Goal: Information Seeking & Learning: Learn about a topic

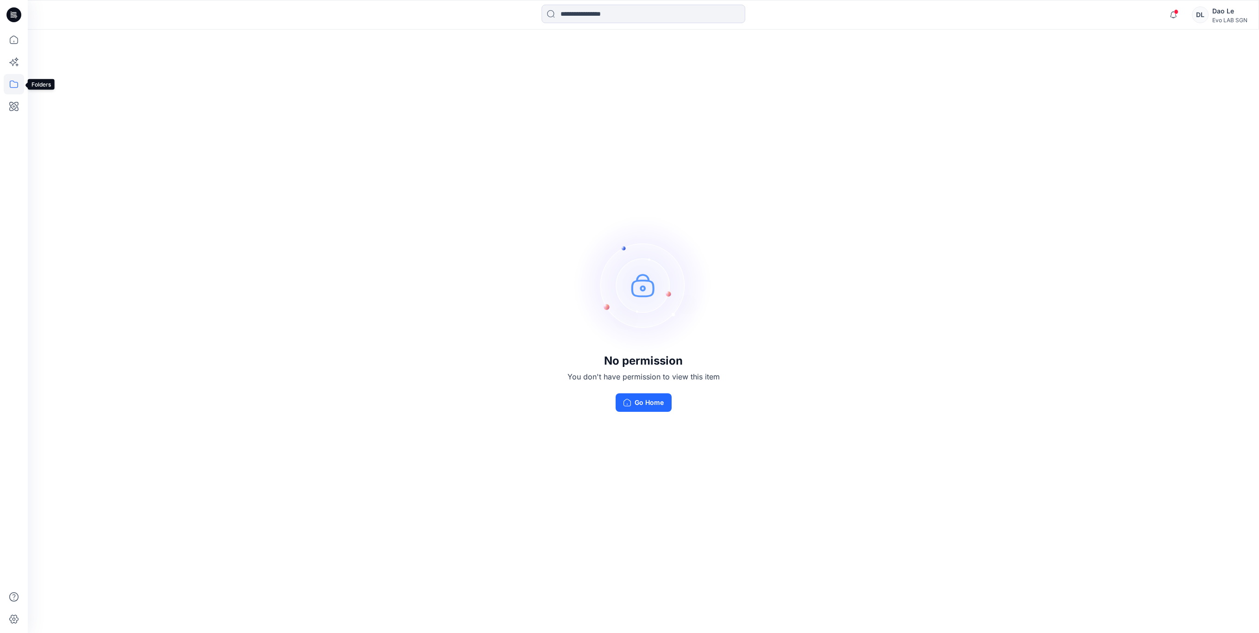
click at [11, 81] on icon at bounding box center [14, 84] width 8 height 7
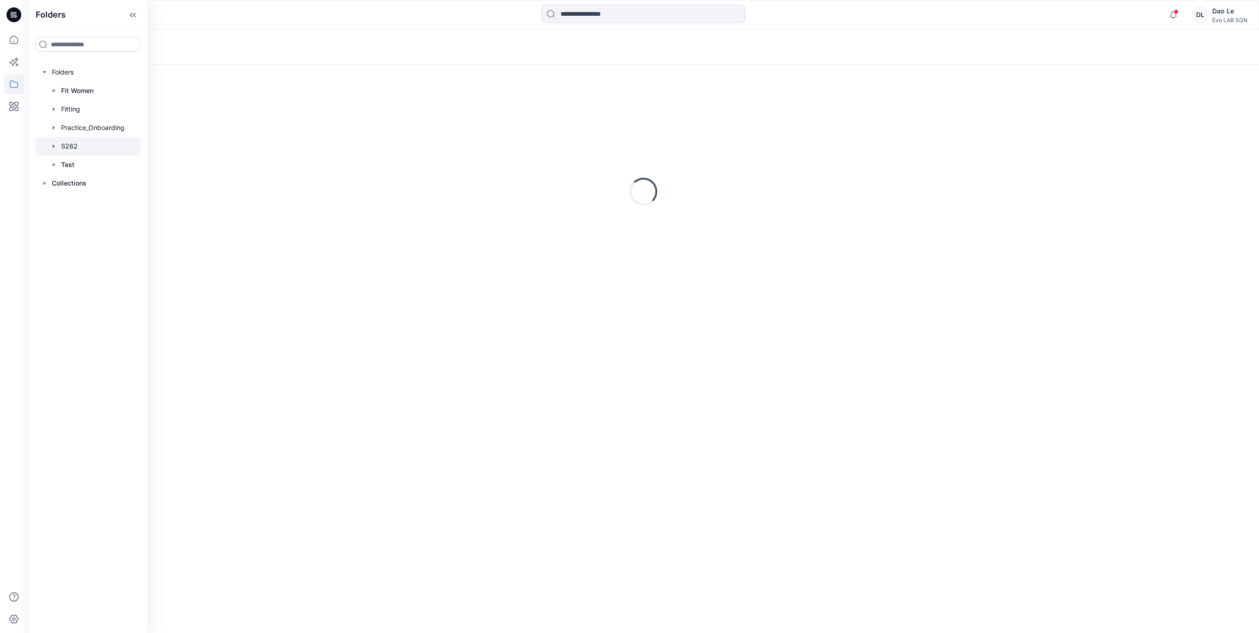
click at [75, 150] on div at bounding box center [88, 146] width 106 height 19
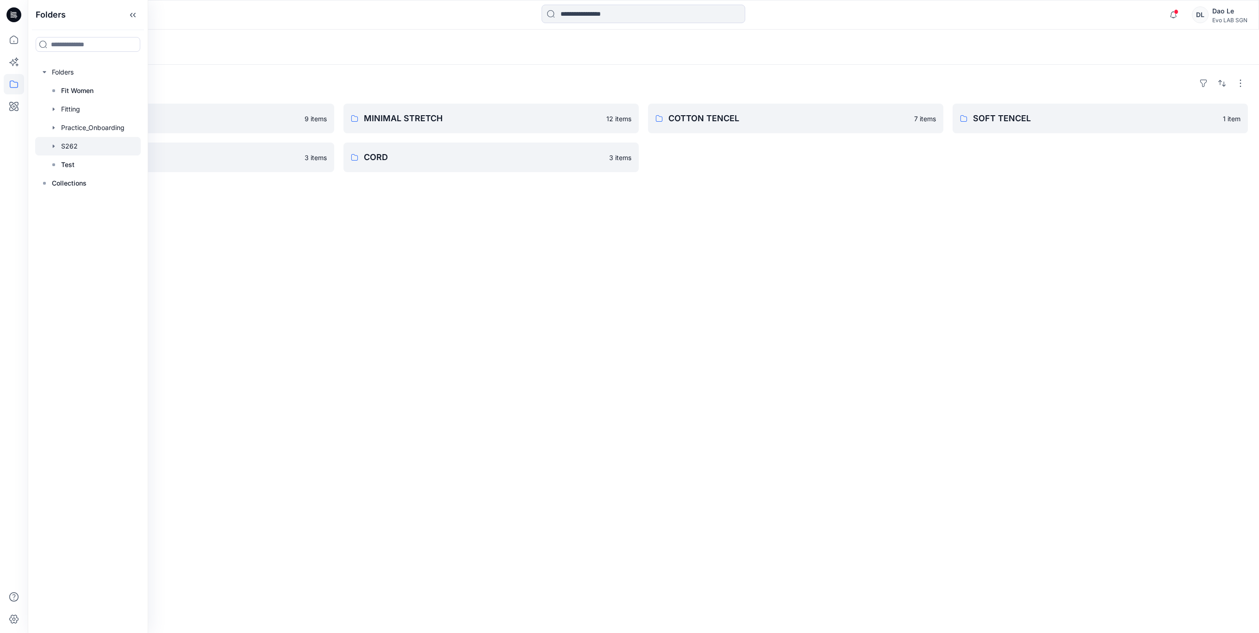
click at [435, 306] on div "Folders PAPER TOUCH 9 items SOFT ORGANIC 3 items MINIMAL STRETCH 12 items CORD …" at bounding box center [643, 349] width 1231 height 568
click at [308, 251] on div "Folders PAPER TOUCH 9 items SOFT ORGANIC 3 items MINIMAL STRETCH 12 items CORD …" at bounding box center [643, 349] width 1231 height 568
click at [376, 118] on p "MINIMAL STRETCH" at bounding box center [482, 118] width 237 height 13
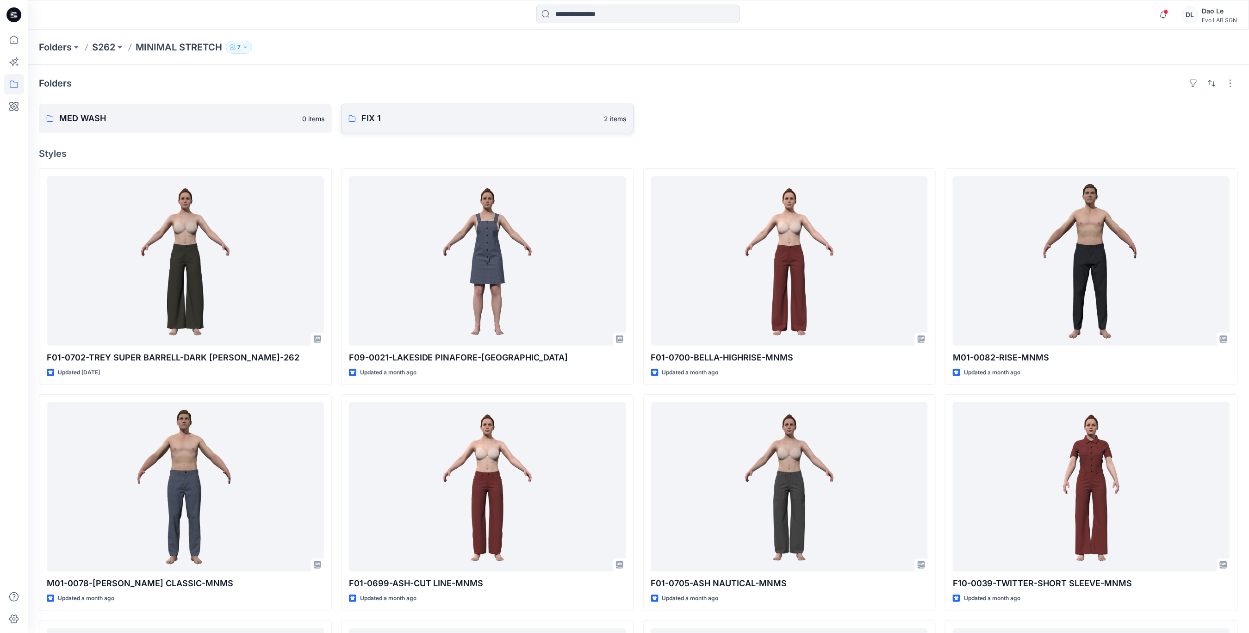
click at [444, 112] on p "FIX 1" at bounding box center [479, 118] width 237 height 13
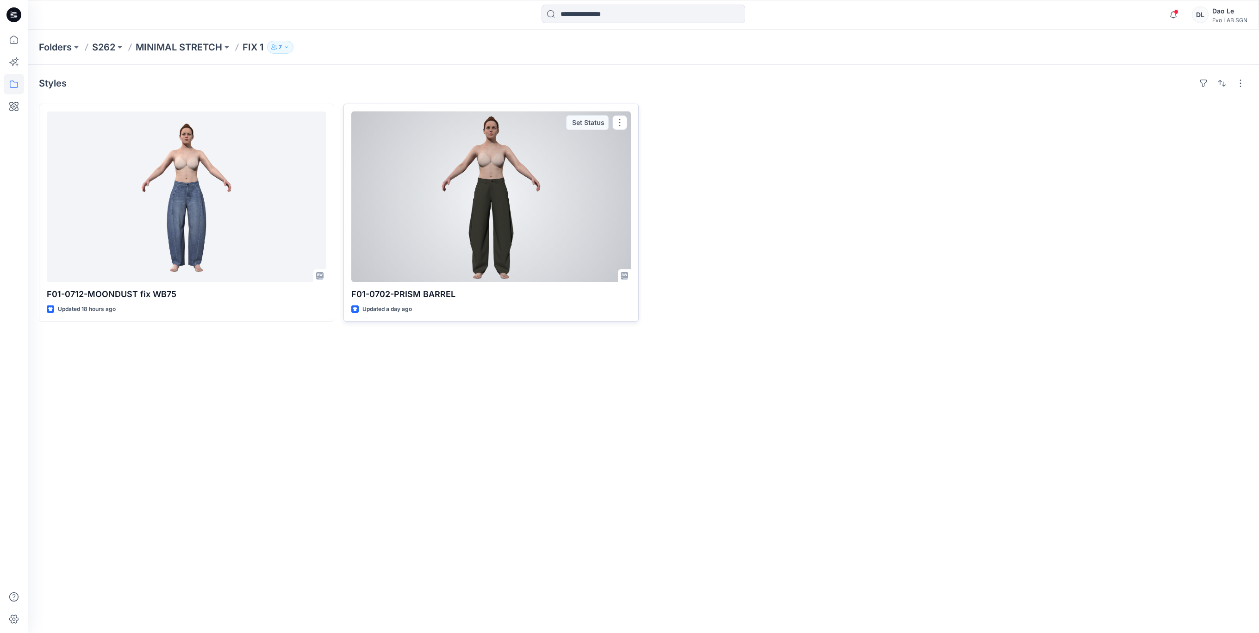
click at [477, 230] on div at bounding box center [491, 197] width 280 height 171
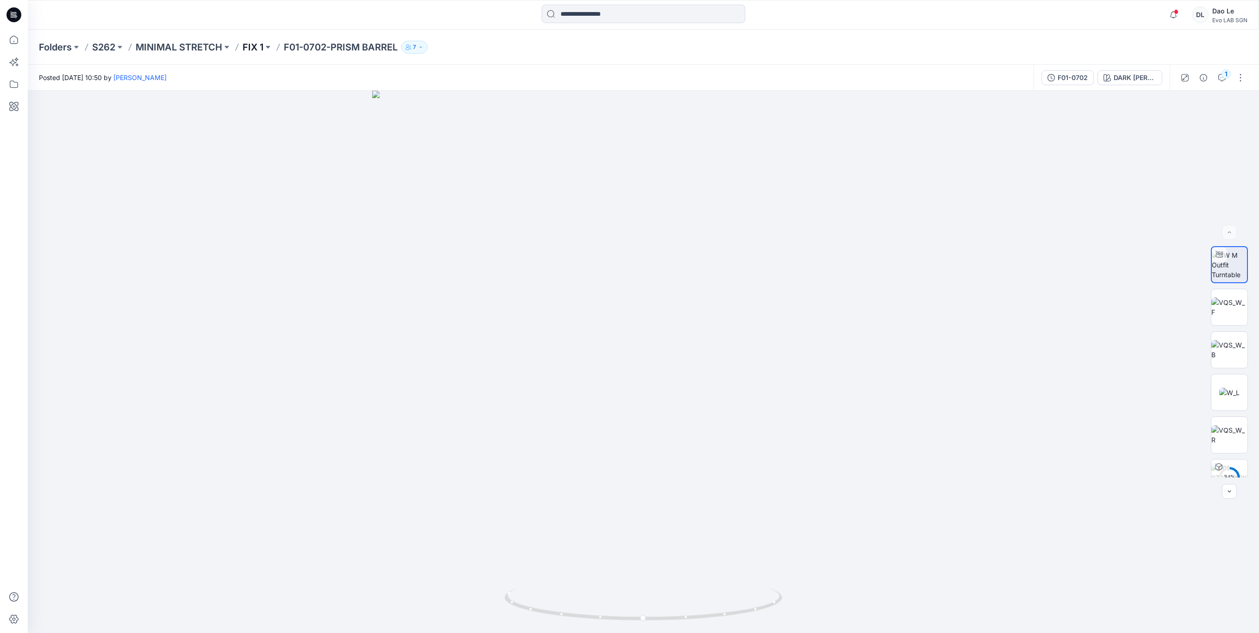
click at [262, 47] on p "FIX 1" at bounding box center [253, 47] width 21 height 13
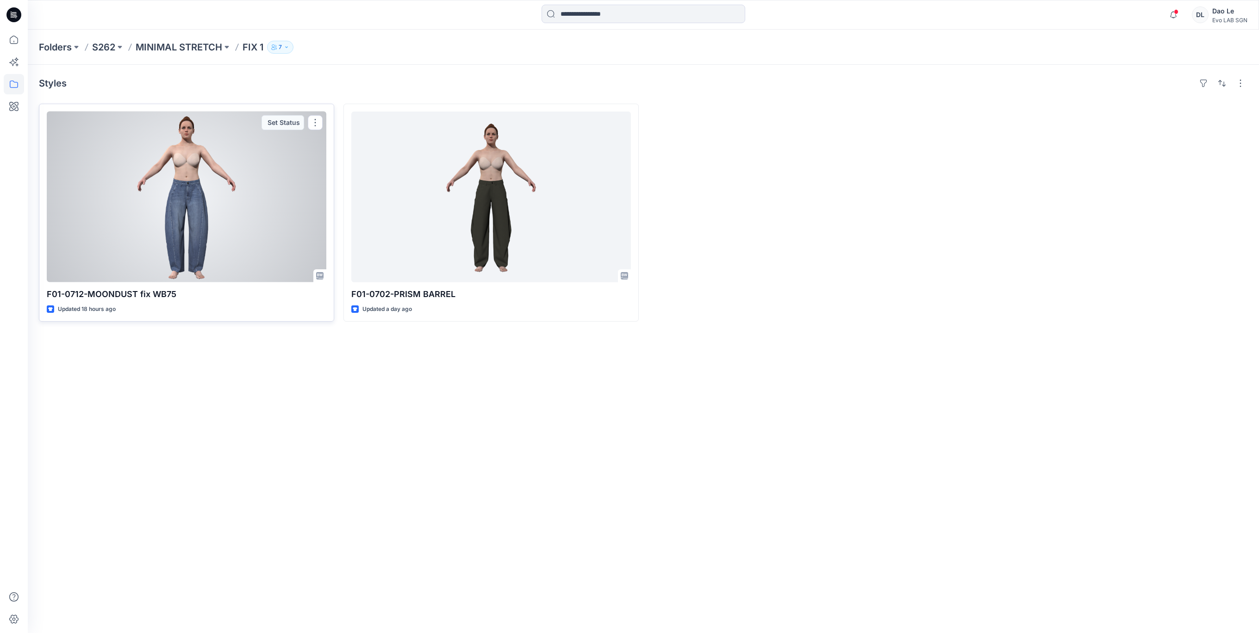
click at [180, 215] on div at bounding box center [187, 197] width 280 height 171
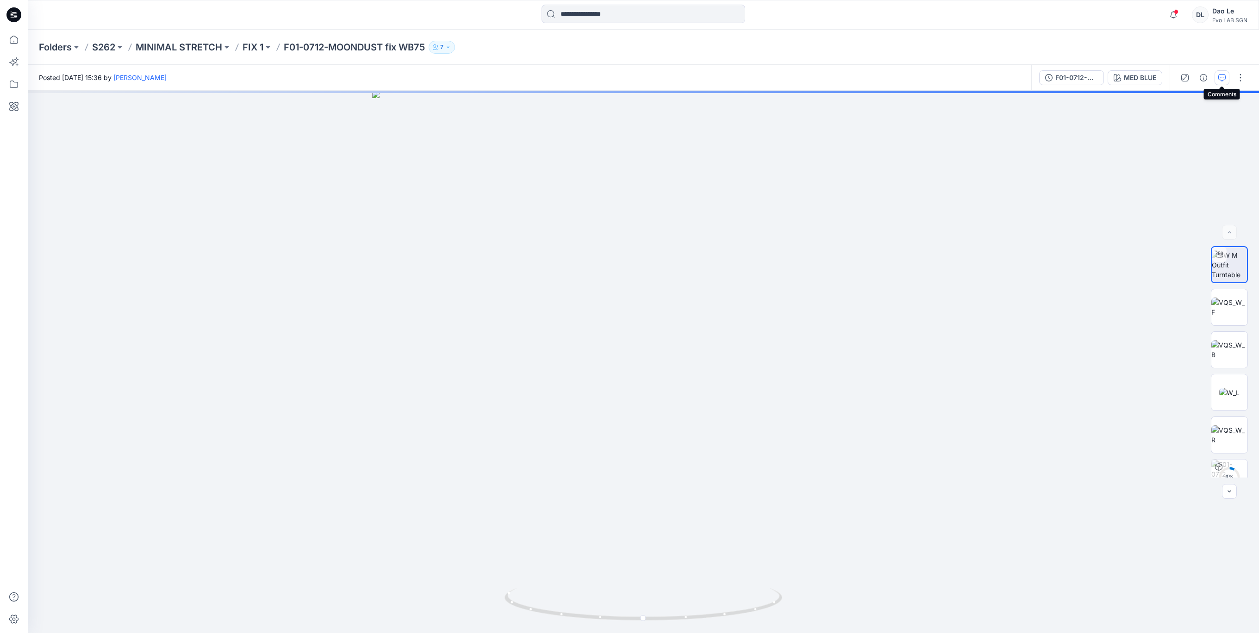
click at [1222, 79] on icon "button" at bounding box center [1221, 77] width 7 height 7
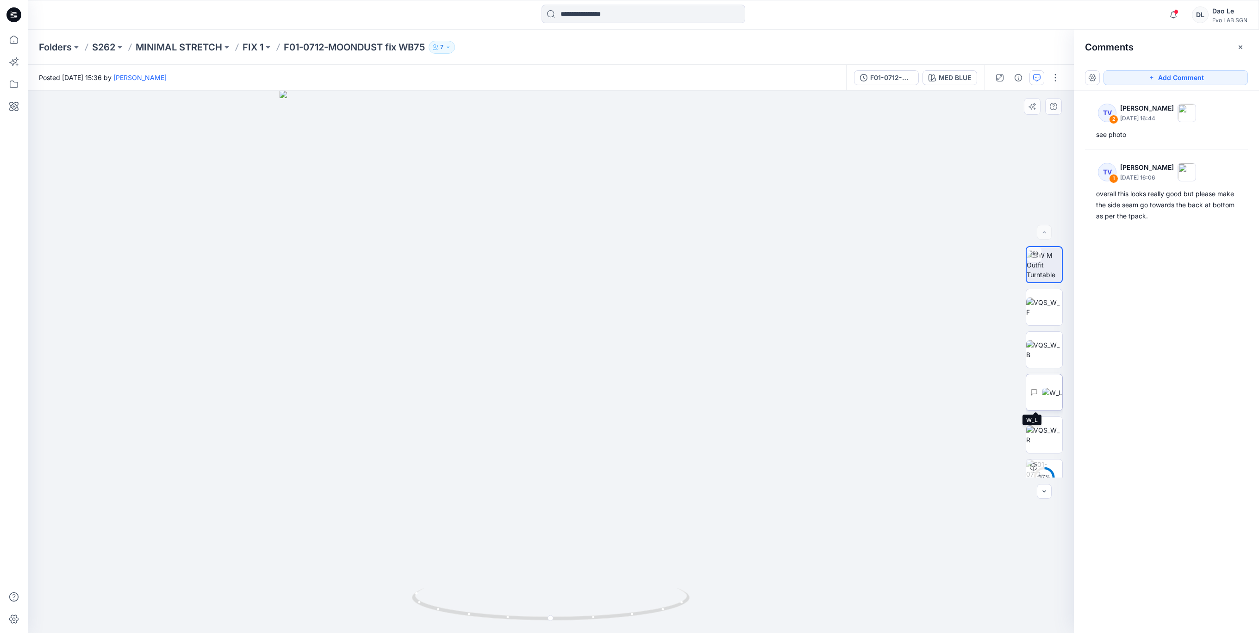
click at [1042, 389] on img at bounding box center [1052, 393] width 20 height 10
click at [694, 588] on img at bounding box center [551, 362] width 543 height 543
drag, startPoint x: 648, startPoint y: 585, endPoint x: 817, endPoint y: 565, distance: 170.2
click at [1049, 271] on img at bounding box center [1044, 264] width 36 height 29
drag, startPoint x: 625, startPoint y: 576, endPoint x: 667, endPoint y: 569, distance: 42.7
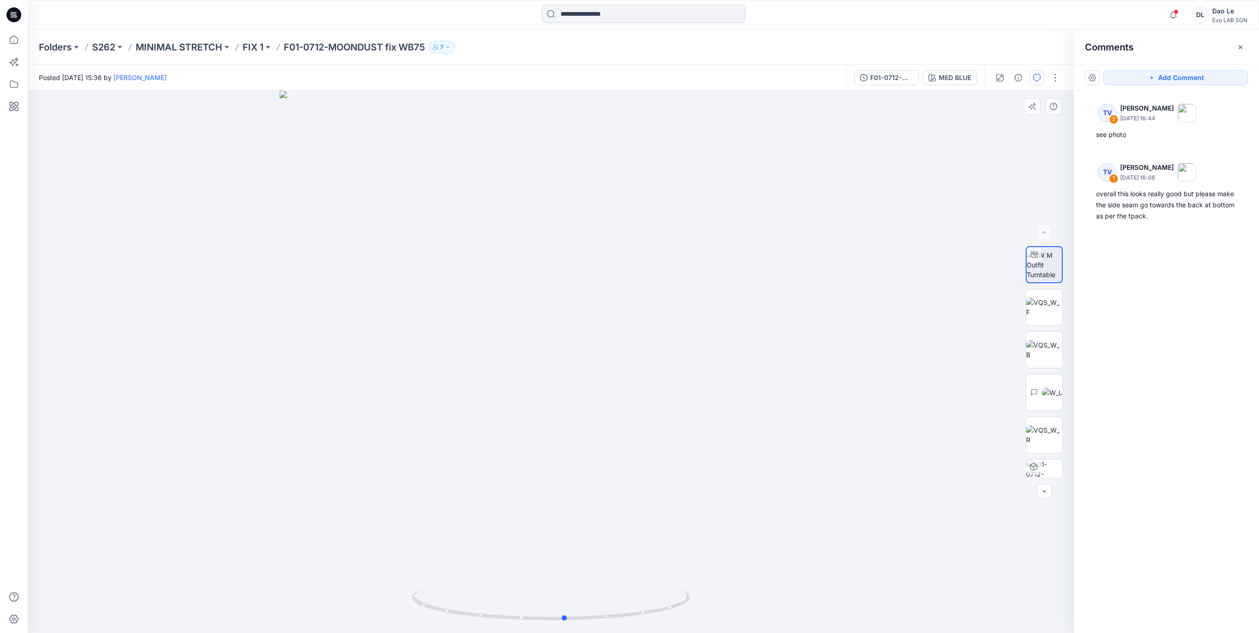
drag, startPoint x: 667, startPoint y: 569, endPoint x: 779, endPoint y: 602, distance: 116.7
click at [779, 602] on div at bounding box center [551, 362] width 1046 height 542
drag, startPoint x: 645, startPoint y: 589, endPoint x: 575, endPoint y: 585, distance: 70.0
drag, startPoint x: 575, startPoint y: 585, endPoint x: 1041, endPoint y: 308, distance: 541.4
click at [1041, 308] on img at bounding box center [1044, 307] width 36 height 19
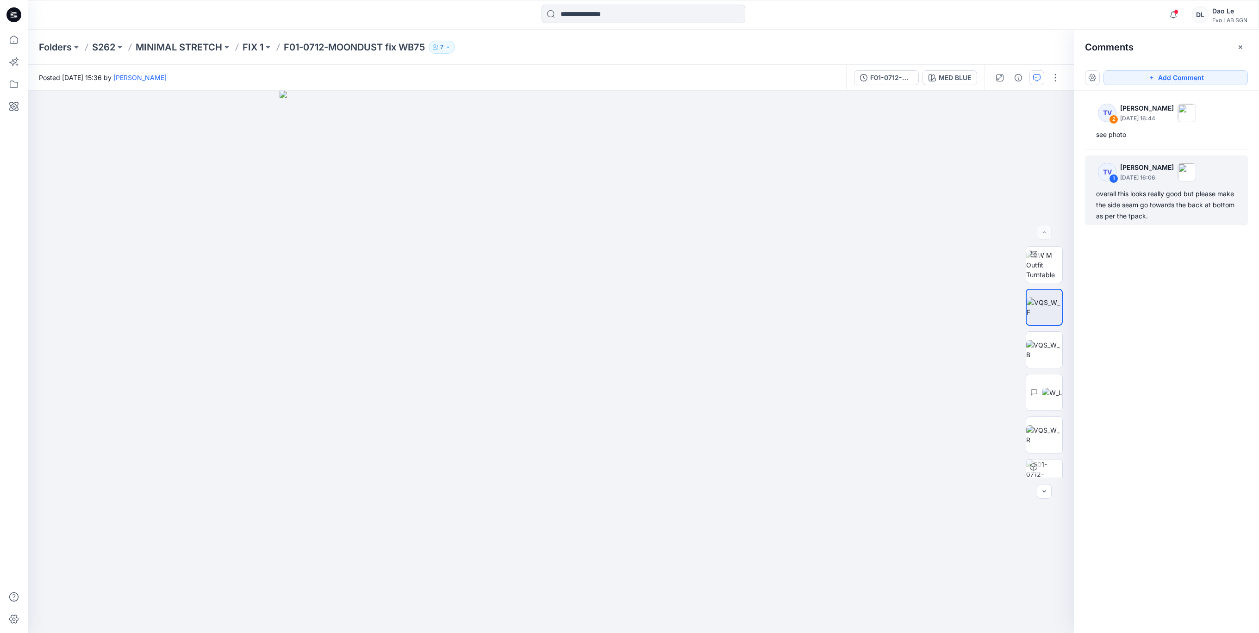
click at [1156, 205] on div "overall this looks really good but please make the side seam go towards the bac…" at bounding box center [1166, 204] width 141 height 33
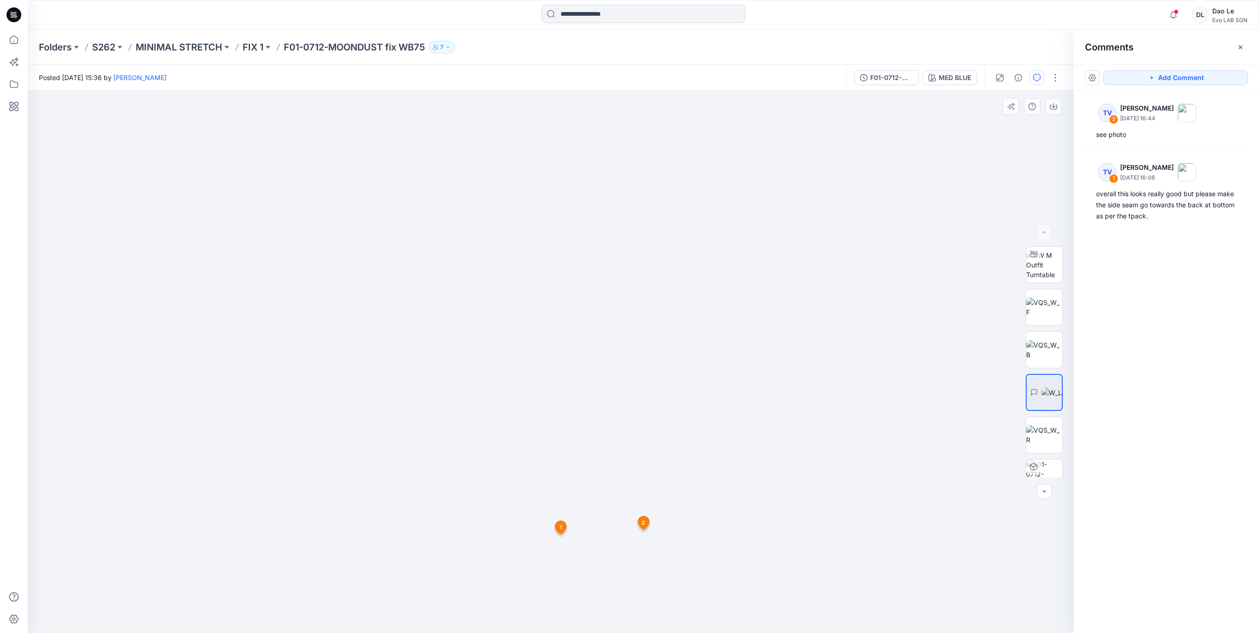
drag, startPoint x: 736, startPoint y: 610, endPoint x: 756, endPoint y: 610, distance: 20.4
click at [756, 610] on img at bounding box center [551, 354] width 560 height 560
drag, startPoint x: 586, startPoint y: 610, endPoint x: 655, endPoint y: 610, distance: 69.0
click at [1045, 267] on img at bounding box center [1044, 264] width 36 height 29
